Goal: Book appointment/travel/reservation

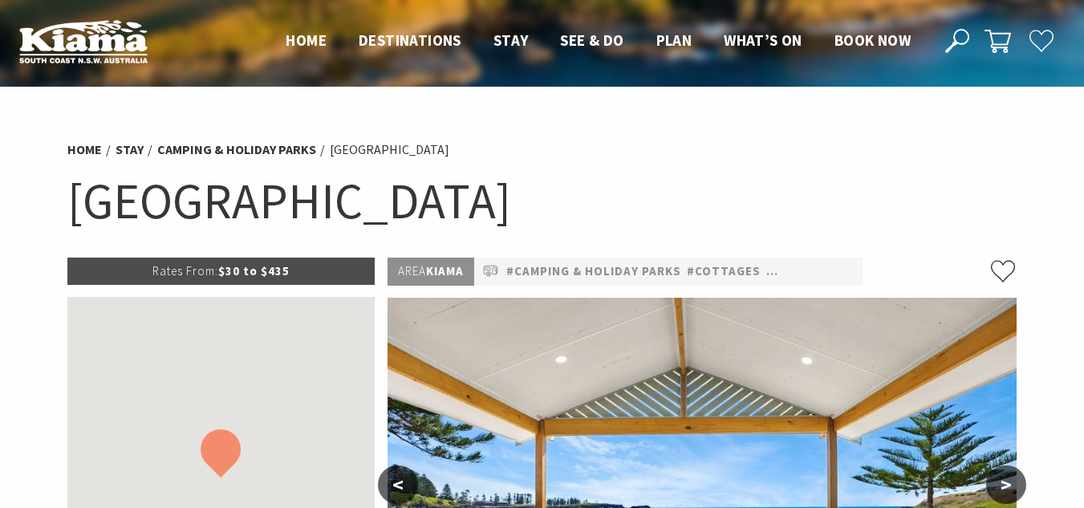
scroll to position [133, 0]
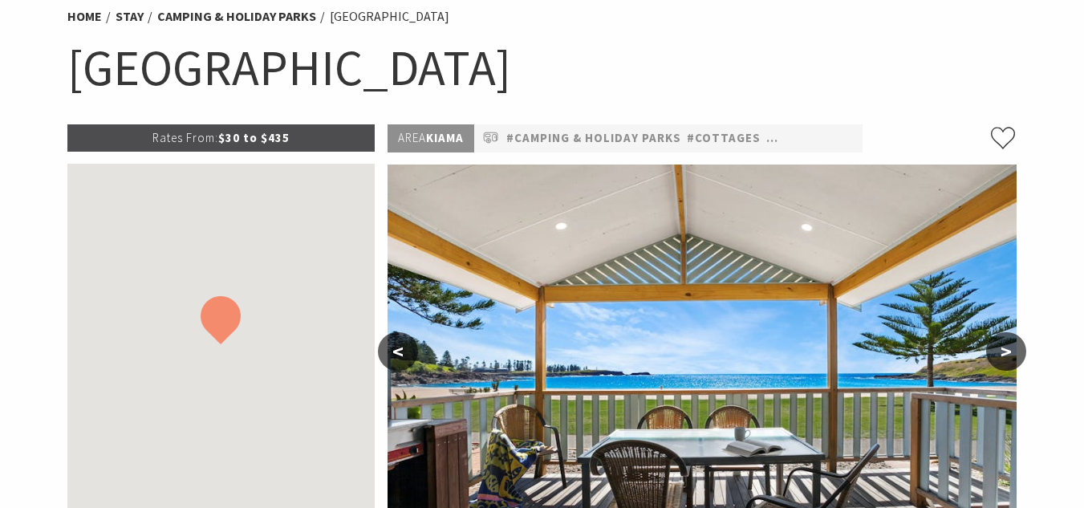
select select "3"
select select "2"
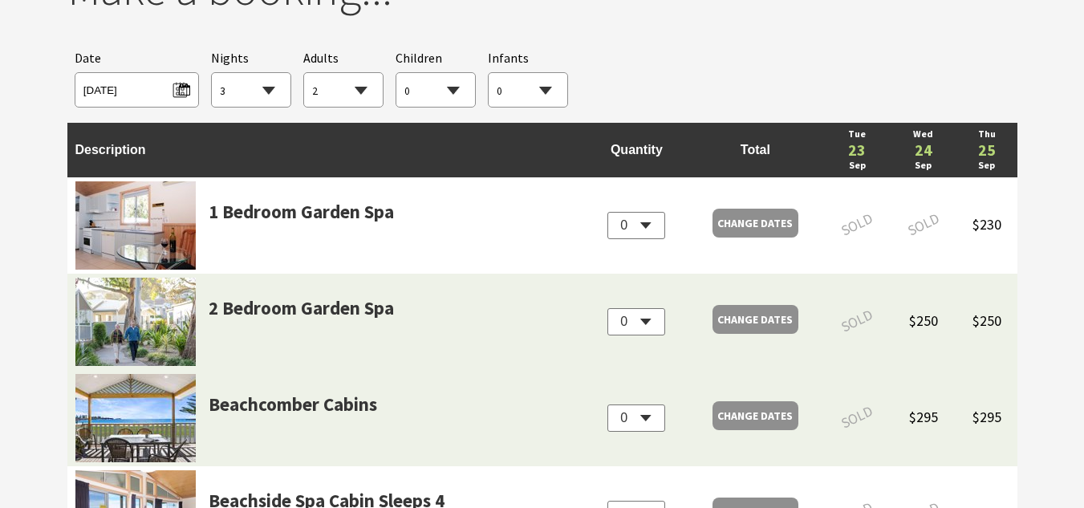
scroll to position [1547, 0]
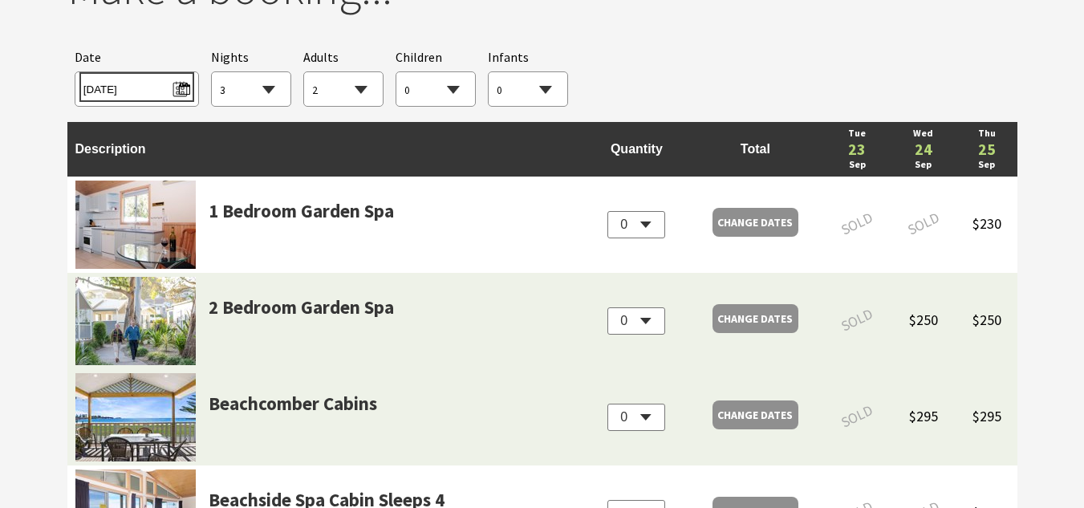
click at [169, 94] on span "[DATE]" at bounding box center [136, 87] width 107 height 22
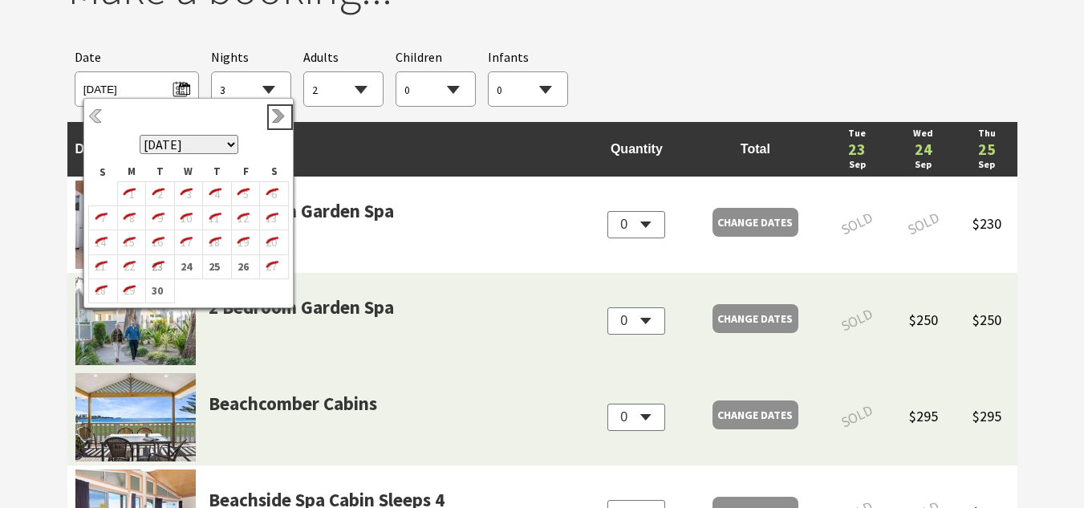
click at [273, 112] on link "Next" at bounding box center [280, 117] width 18 height 18
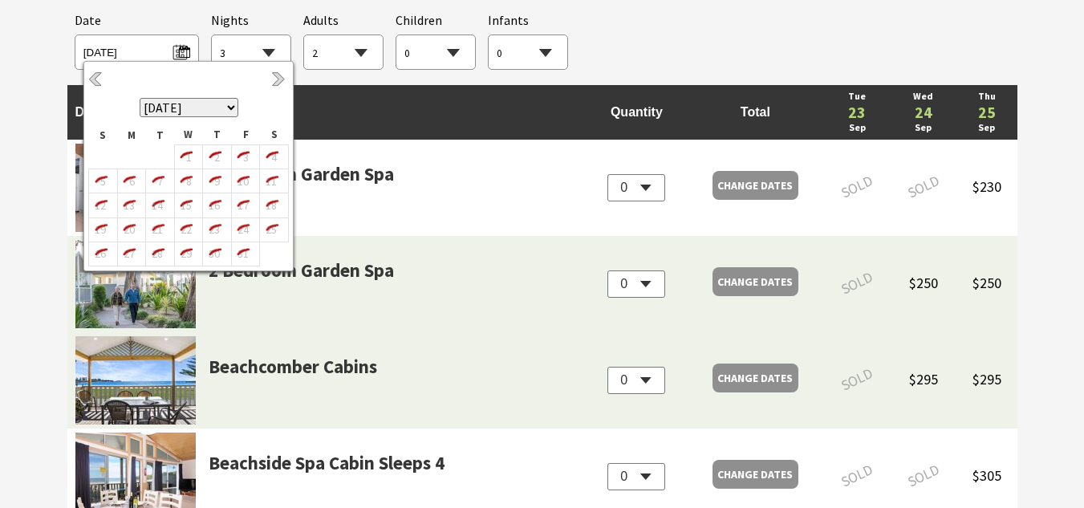
scroll to position [1580, 0]
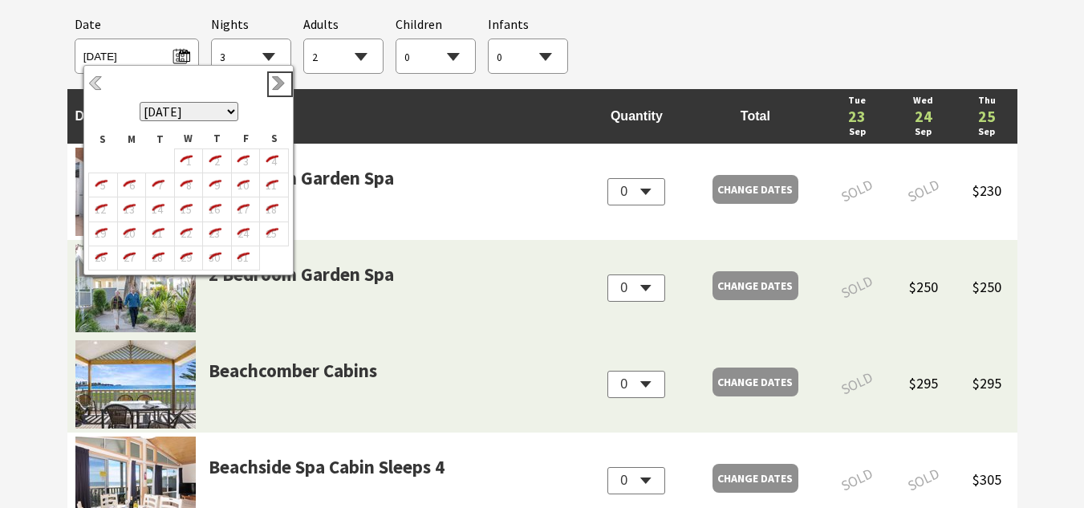
click at [275, 79] on link "Next" at bounding box center [280, 84] width 18 height 18
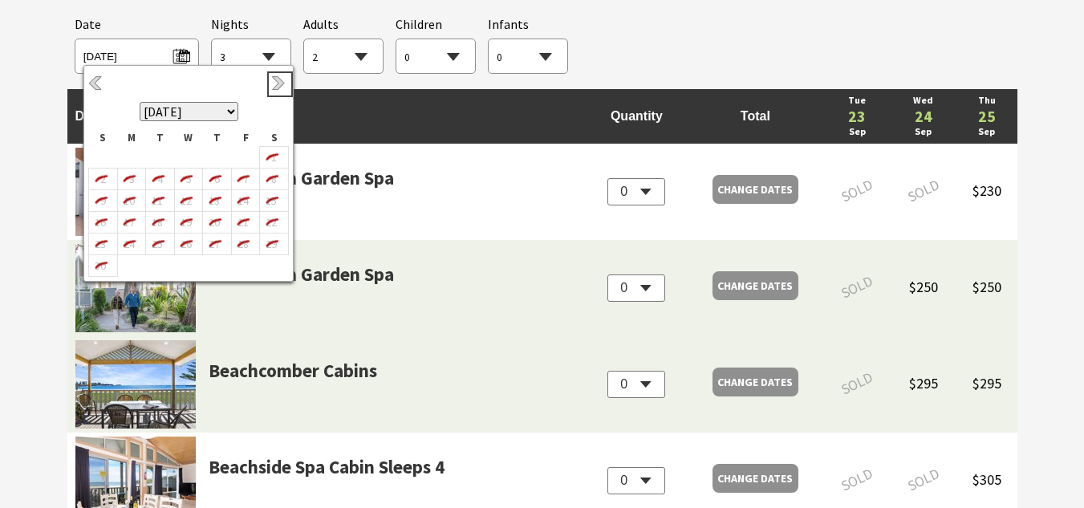
click at [275, 79] on link "Next" at bounding box center [280, 84] width 18 height 18
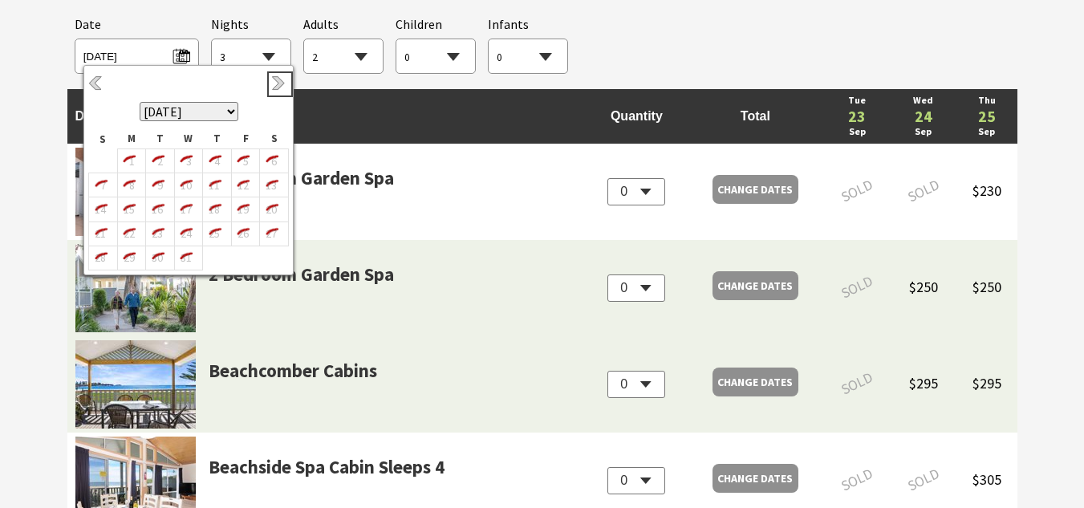
click at [275, 79] on link "Next" at bounding box center [280, 84] width 18 height 18
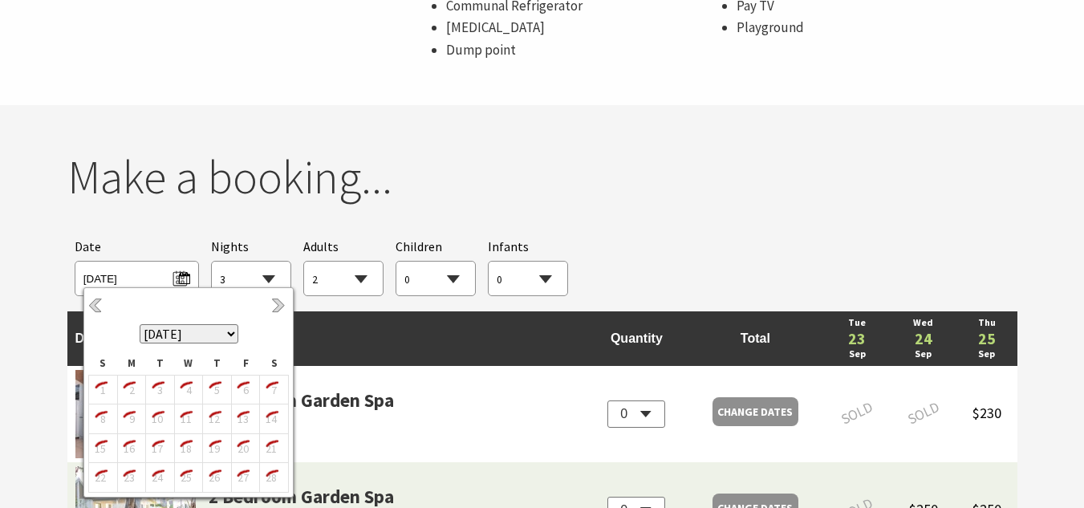
scroll to position [1355, 0]
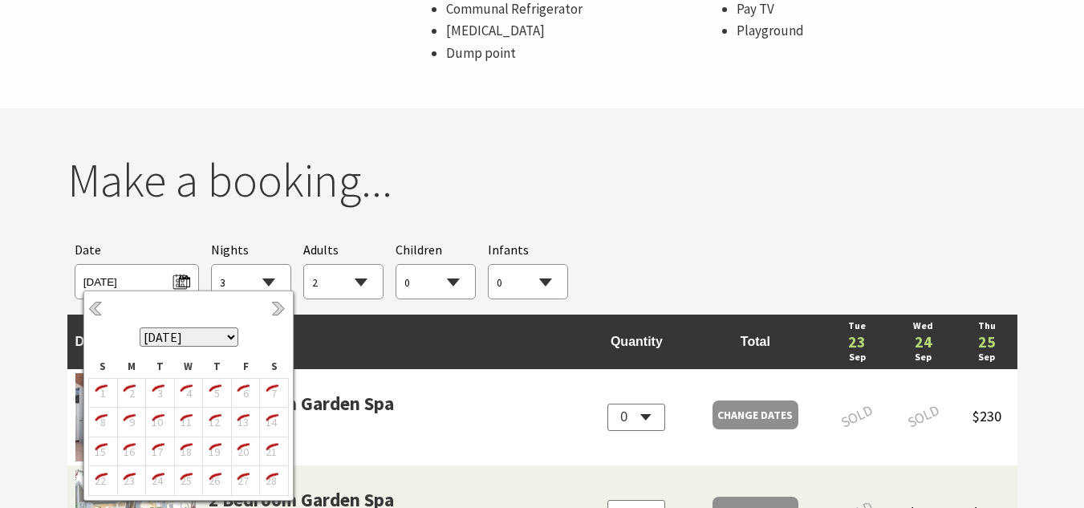
click at [508, 166] on h2 "Make a booking..." at bounding box center [542, 180] width 950 height 56
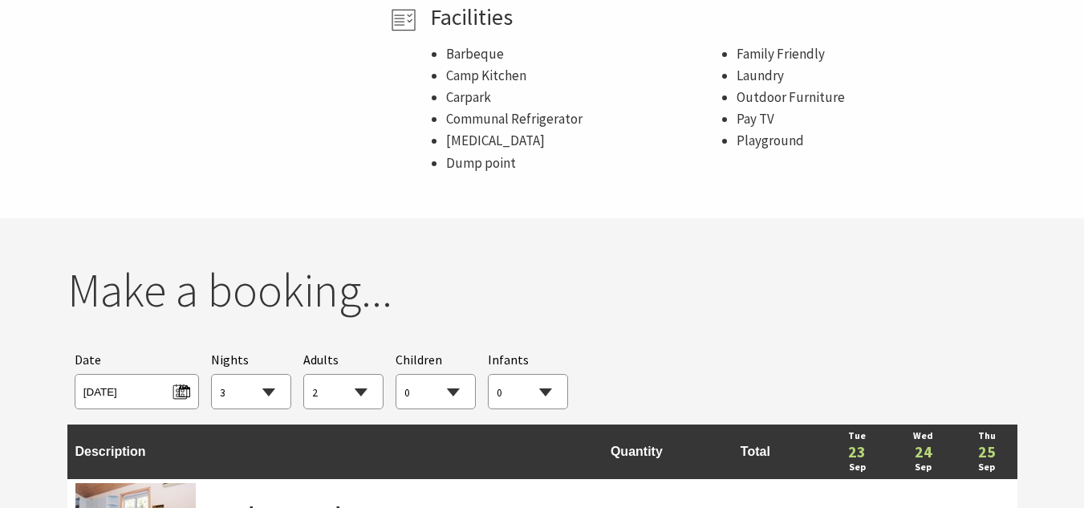
scroll to position [1246, 0]
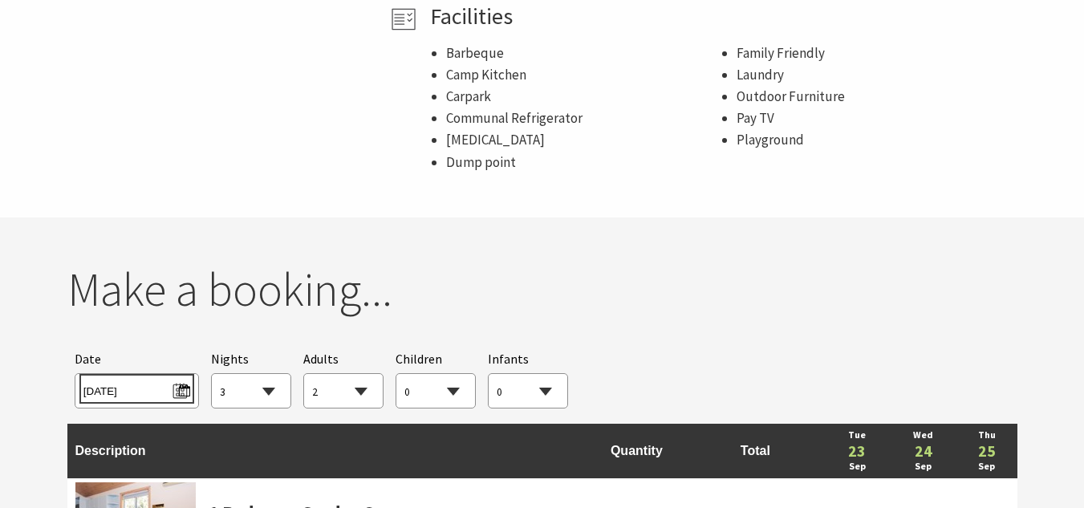
click at [177, 383] on span "[DATE]" at bounding box center [136, 389] width 107 height 22
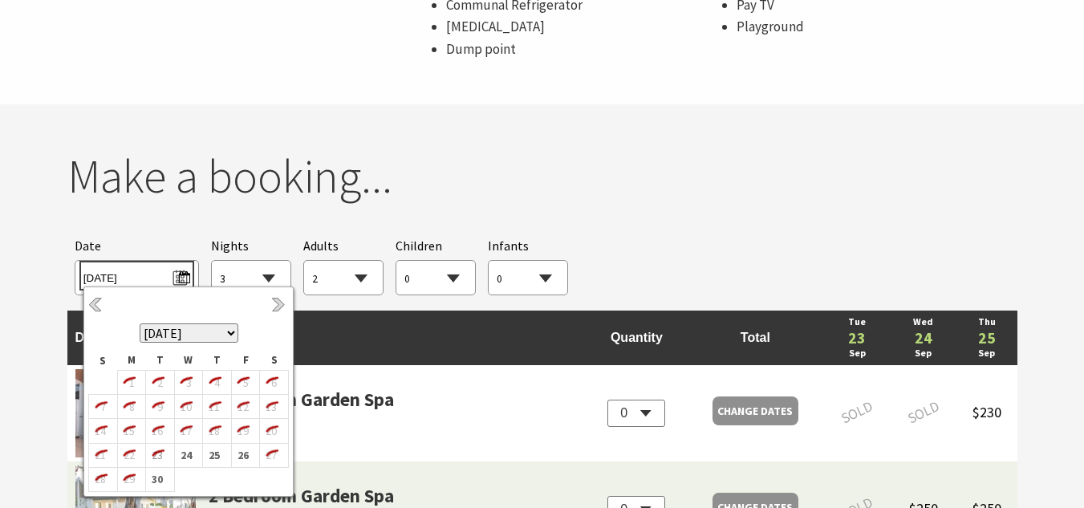
scroll to position [1361, 0]
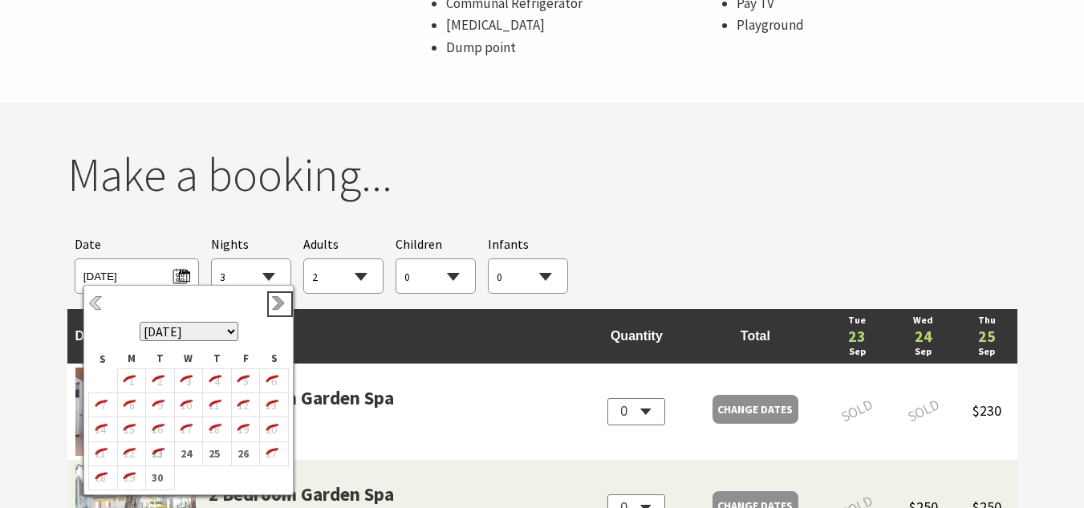
click at [282, 295] on link "Next" at bounding box center [280, 304] width 18 height 18
click at [101, 302] on link "Previous" at bounding box center [97, 304] width 18 height 18
click at [276, 306] on link "Next" at bounding box center [280, 304] width 18 height 18
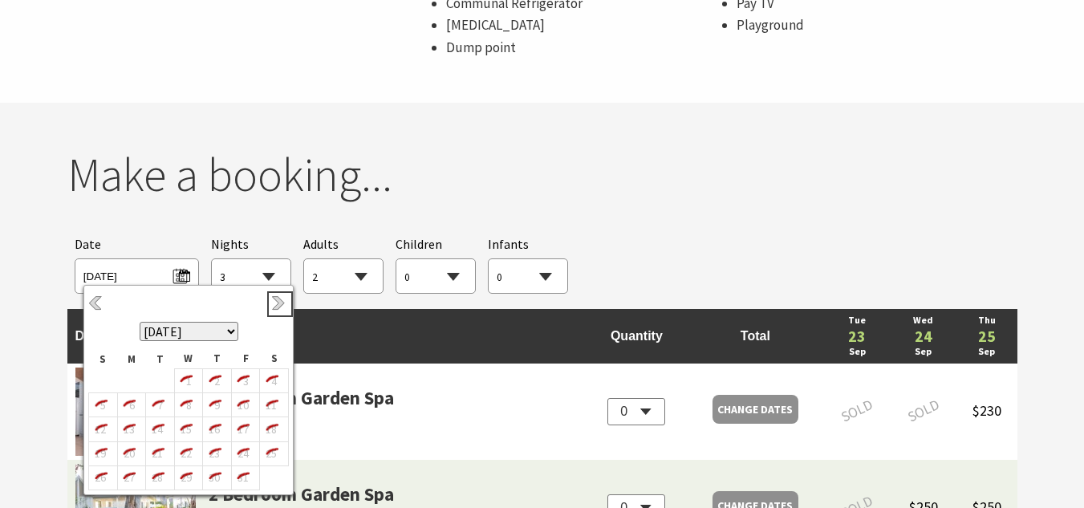
click at [276, 306] on link "Next" at bounding box center [280, 304] width 18 height 18
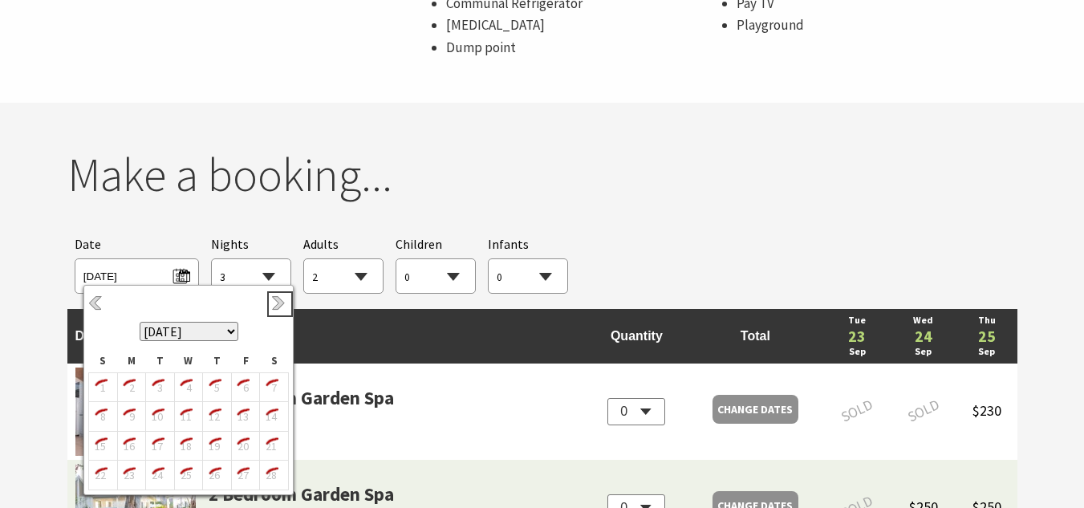
click at [276, 306] on link "Next" at bounding box center [280, 304] width 18 height 18
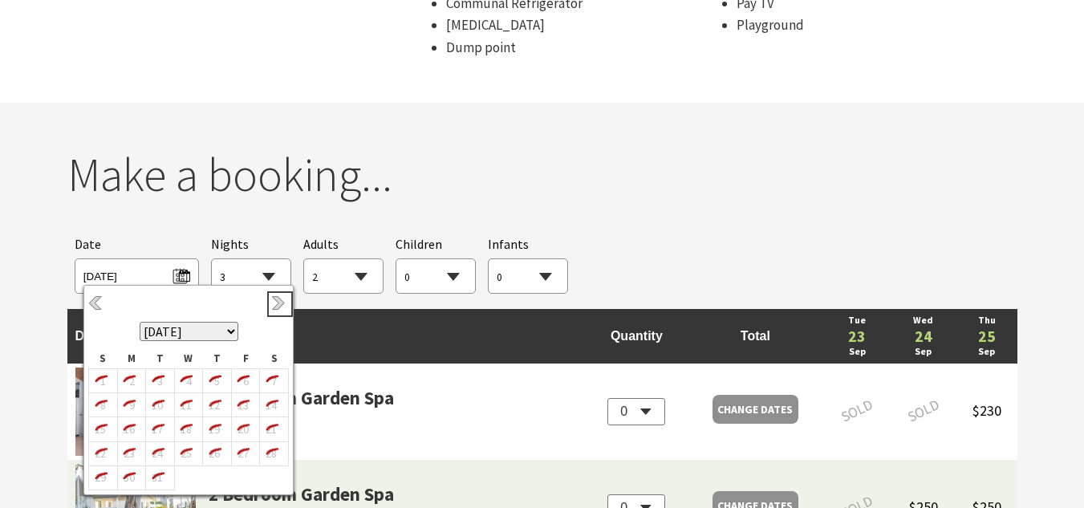
click at [276, 306] on link "Next" at bounding box center [280, 304] width 18 height 18
click at [99, 305] on link "Previous" at bounding box center [97, 304] width 18 height 18
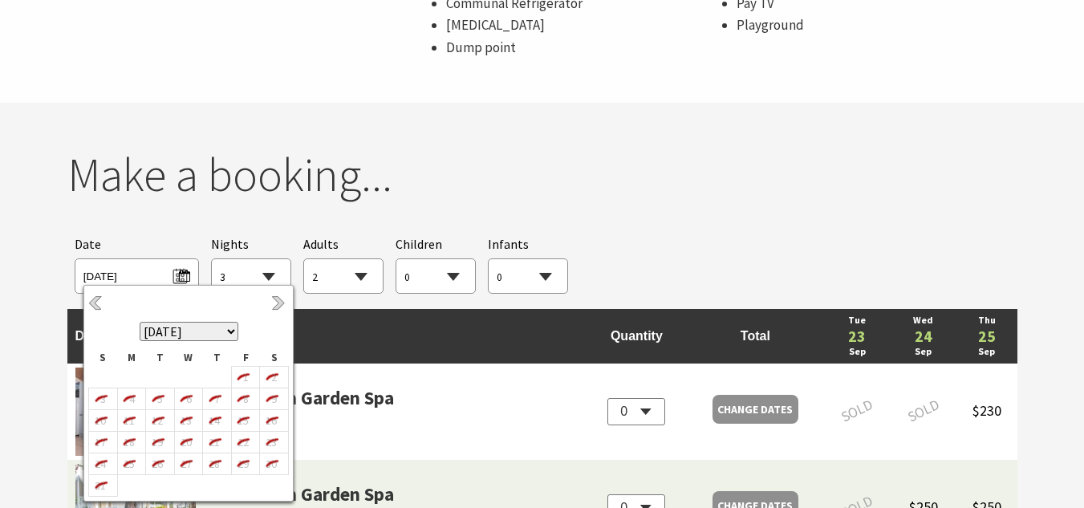
click at [99, 305] on link "Previous" at bounding box center [97, 304] width 18 height 18
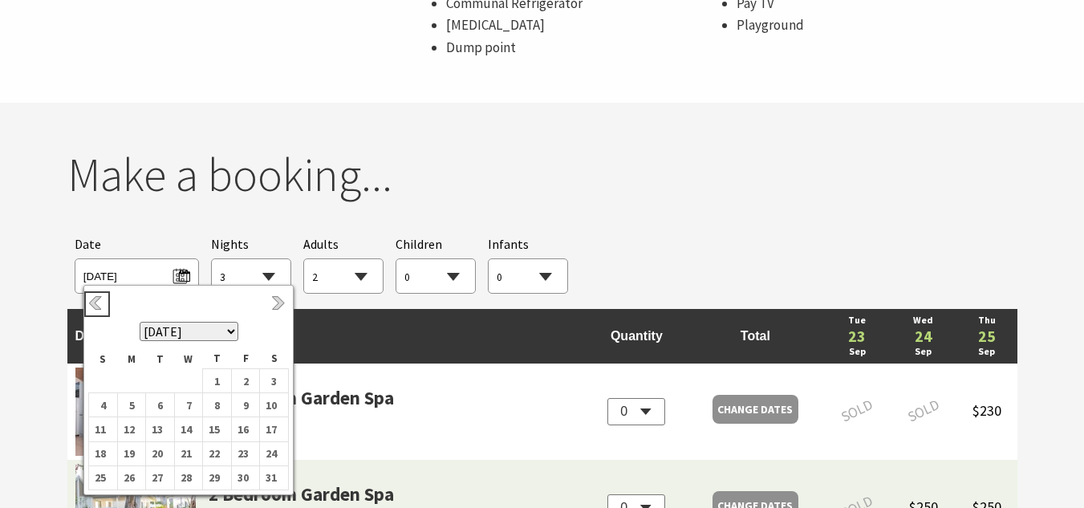
click at [99, 305] on link "Previous" at bounding box center [97, 304] width 18 height 18
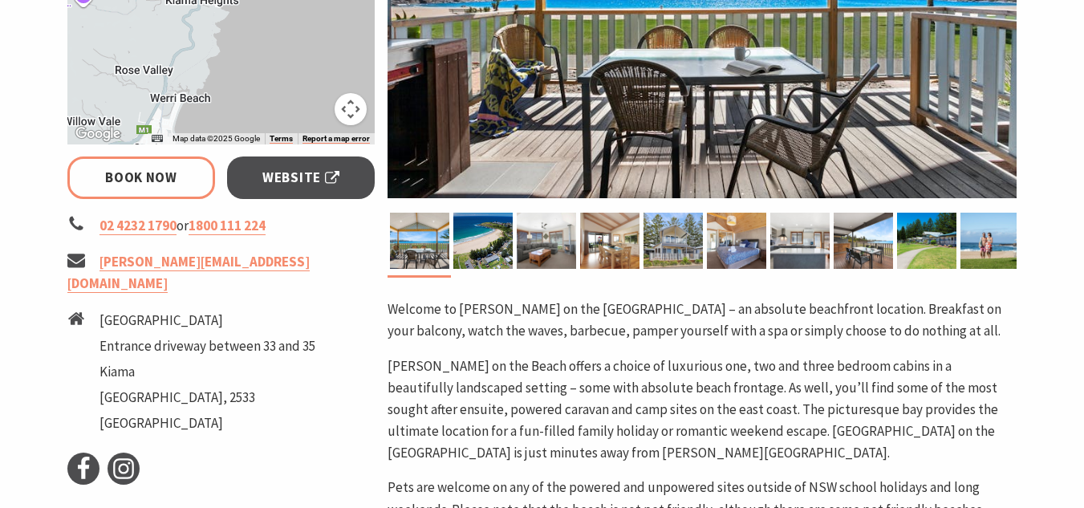
scroll to position [514, 0]
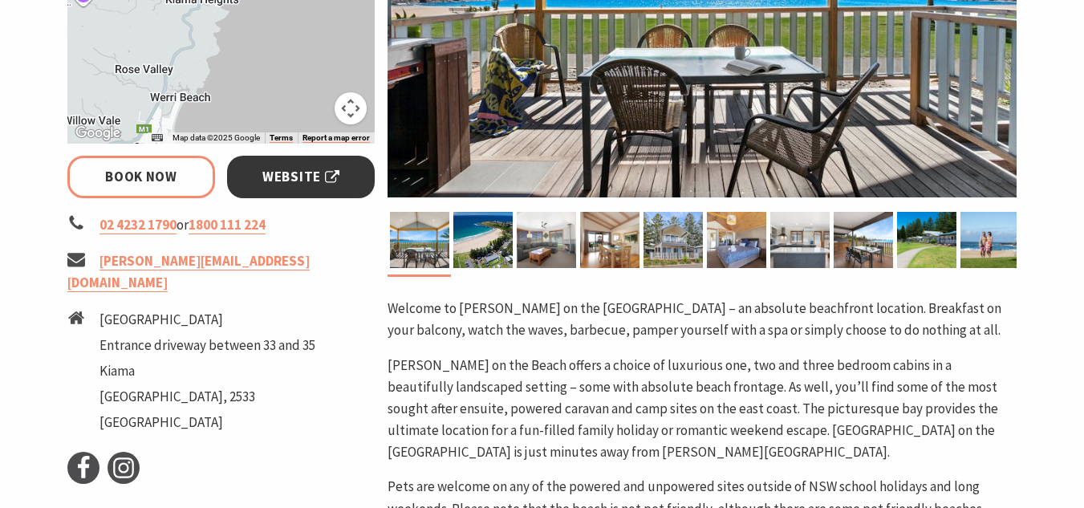
click at [290, 177] on span "Website" at bounding box center [300, 177] width 77 height 22
select select "3"
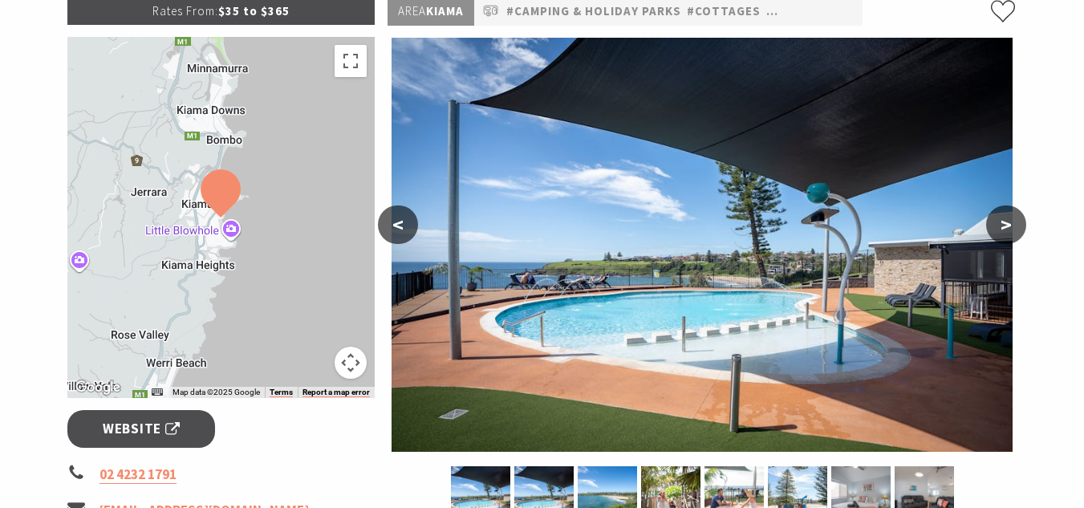
scroll to position [208, 0]
